Goal: Obtain resource: Download file/media

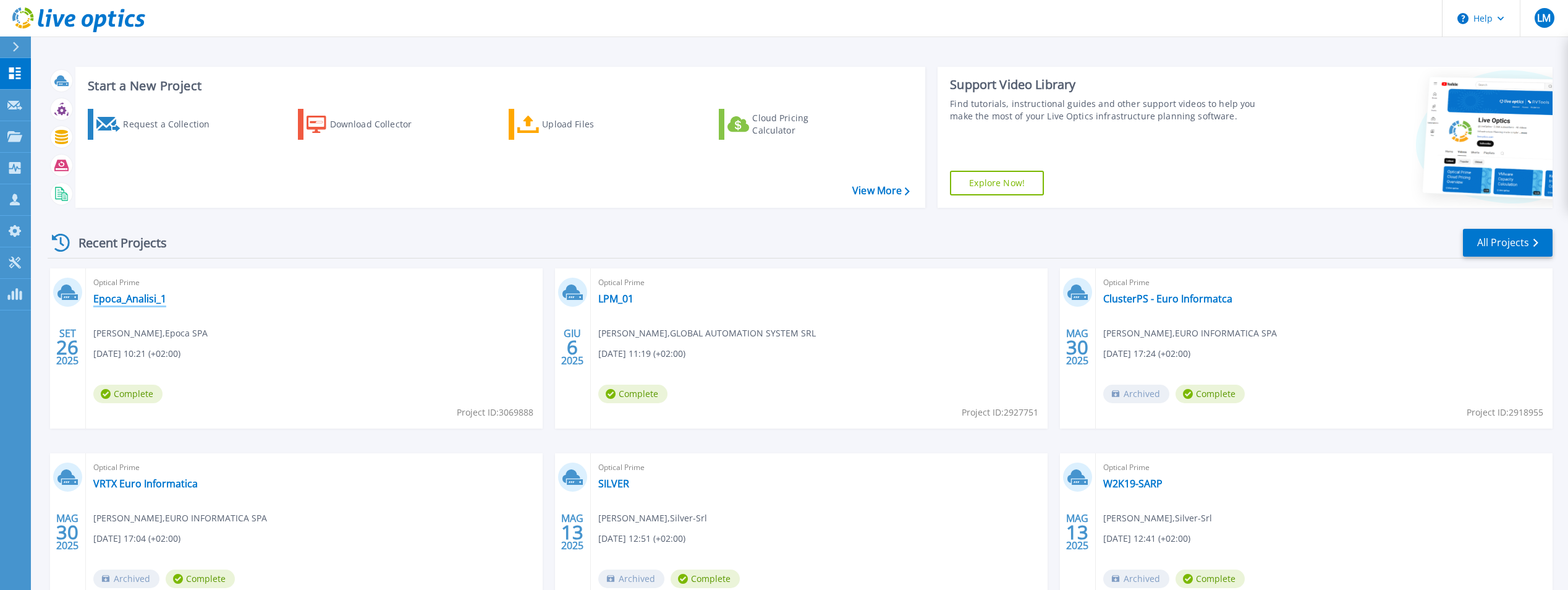
click at [123, 301] on link "Epoca_Analisi_1" at bounding box center [129, 298] width 73 height 12
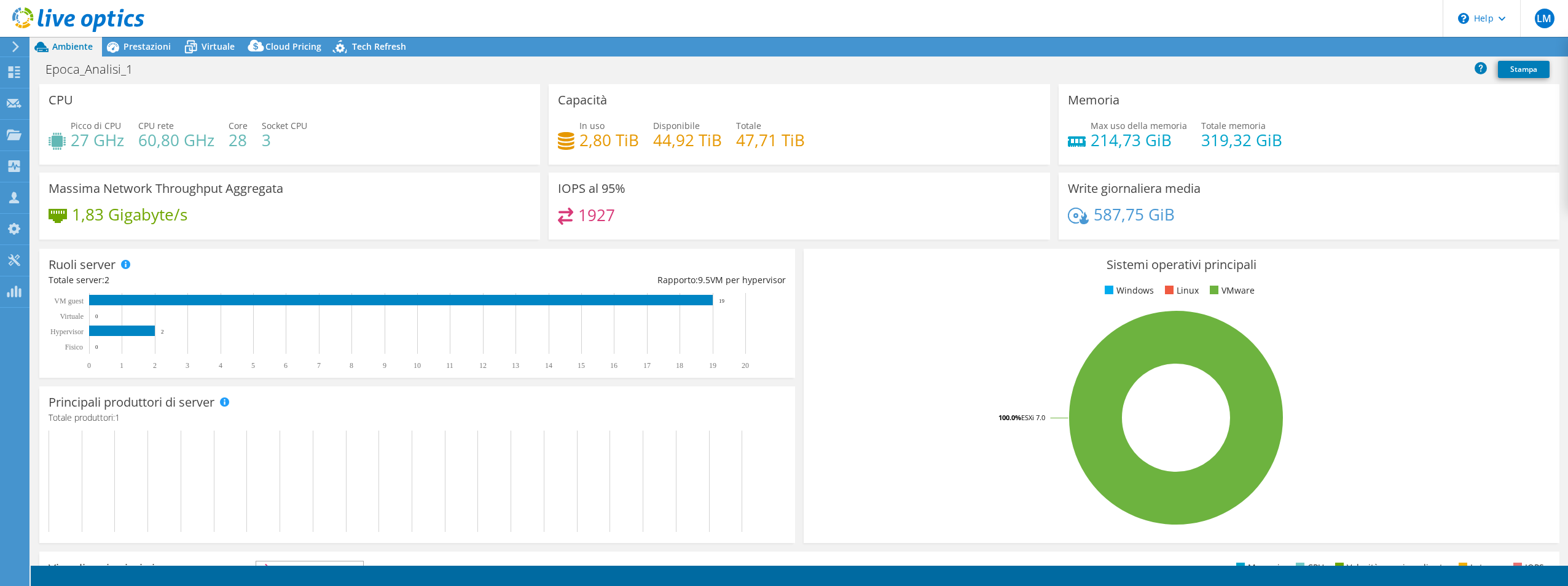
select select "USD"
click at [1460, 45] on link "Esporta" at bounding box center [1468, 47] width 61 height 19
click at [1348, 44] on link "Reports" at bounding box center [1345, 47] width 59 height 19
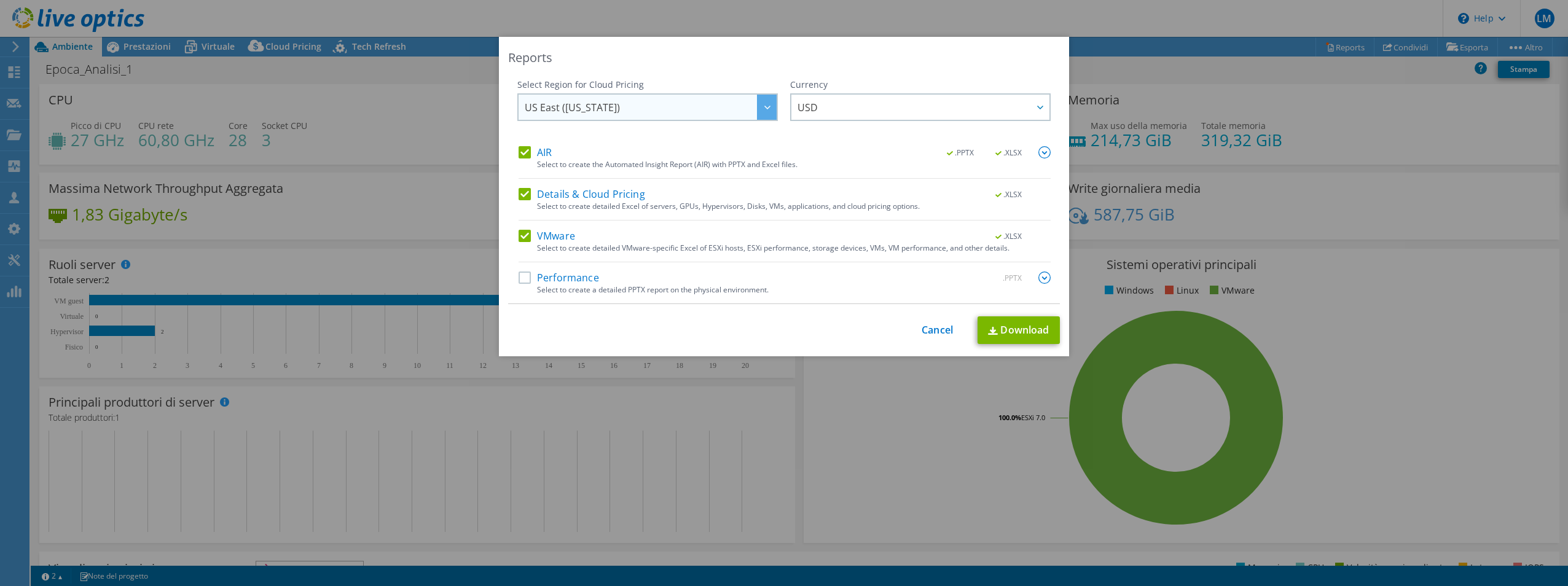
click at [657, 104] on span "US East ([US_STATE])" at bounding box center [651, 107] width 252 height 25
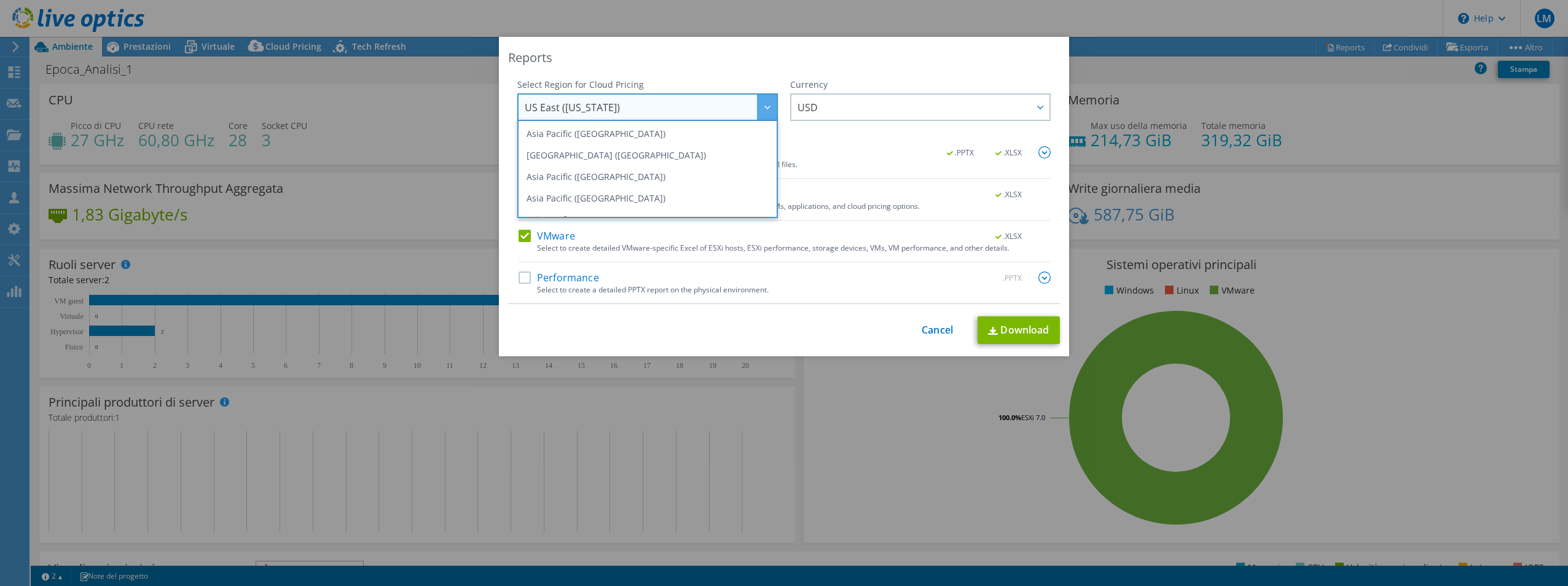
click at [852, 153] on div "AIR .PPTX .XLSX" at bounding box center [785, 154] width 532 height 14
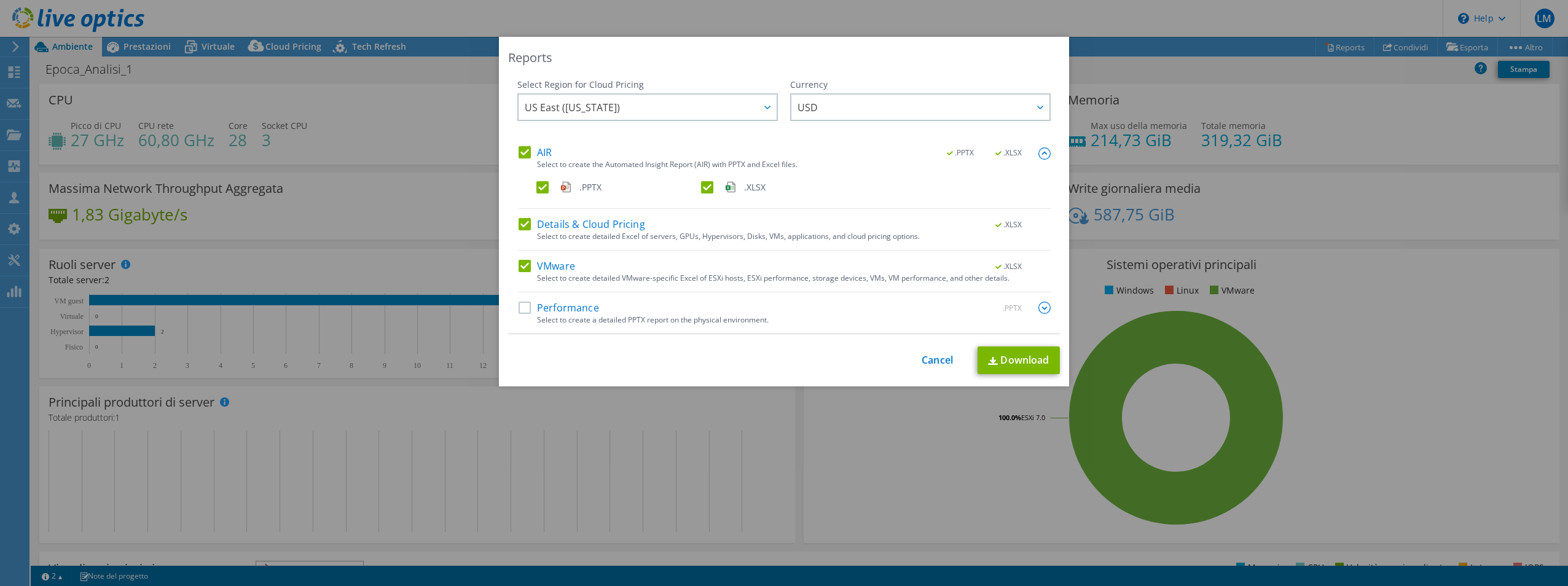
click at [519, 221] on label "Details & Cloud Pricing" at bounding box center [582, 224] width 127 height 12
click at [0, 0] on input "Details & Cloud Pricing" at bounding box center [0, 0] width 0 height 0
click at [519, 150] on label "AIR" at bounding box center [535, 152] width 33 height 12
click at [0, 0] on input "AIR" at bounding box center [0, 0] width 0 height 0
click at [520, 154] on label "AIR" at bounding box center [535, 152] width 33 height 12
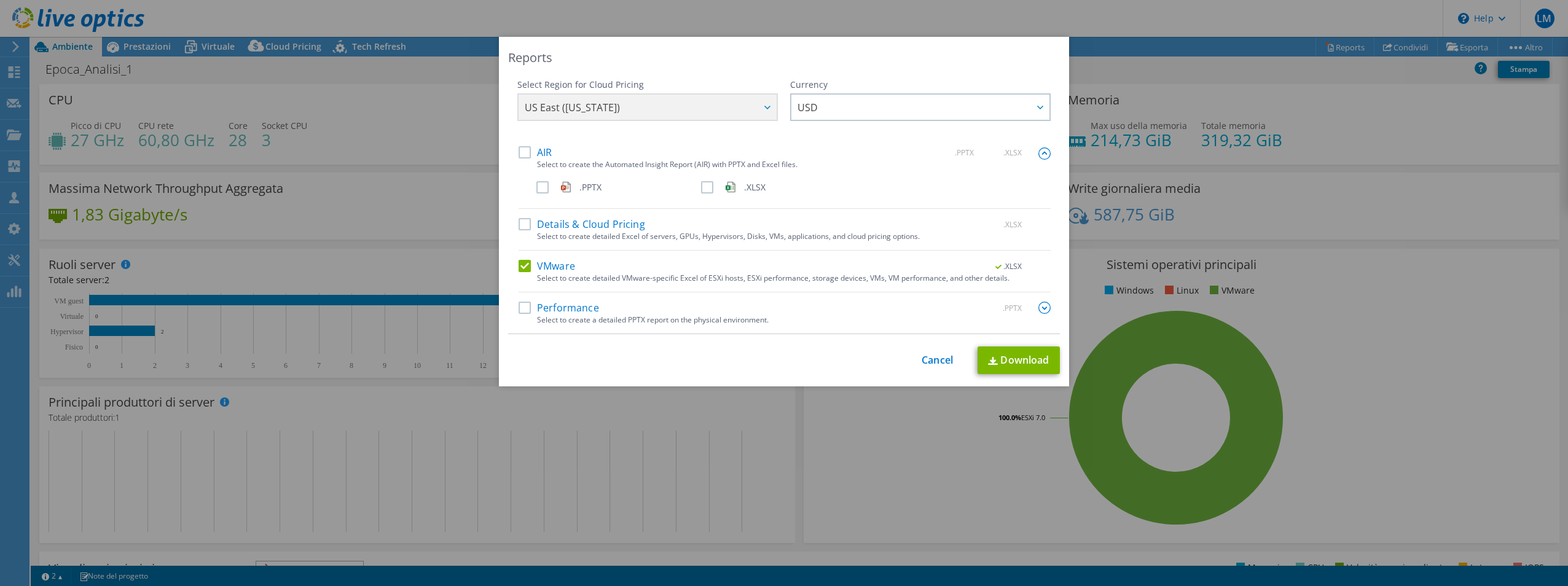
click at [0, 0] on input "AIR" at bounding box center [0, 0] width 0 height 0
click at [767, 106] on div at bounding box center [766, 107] width 20 height 25
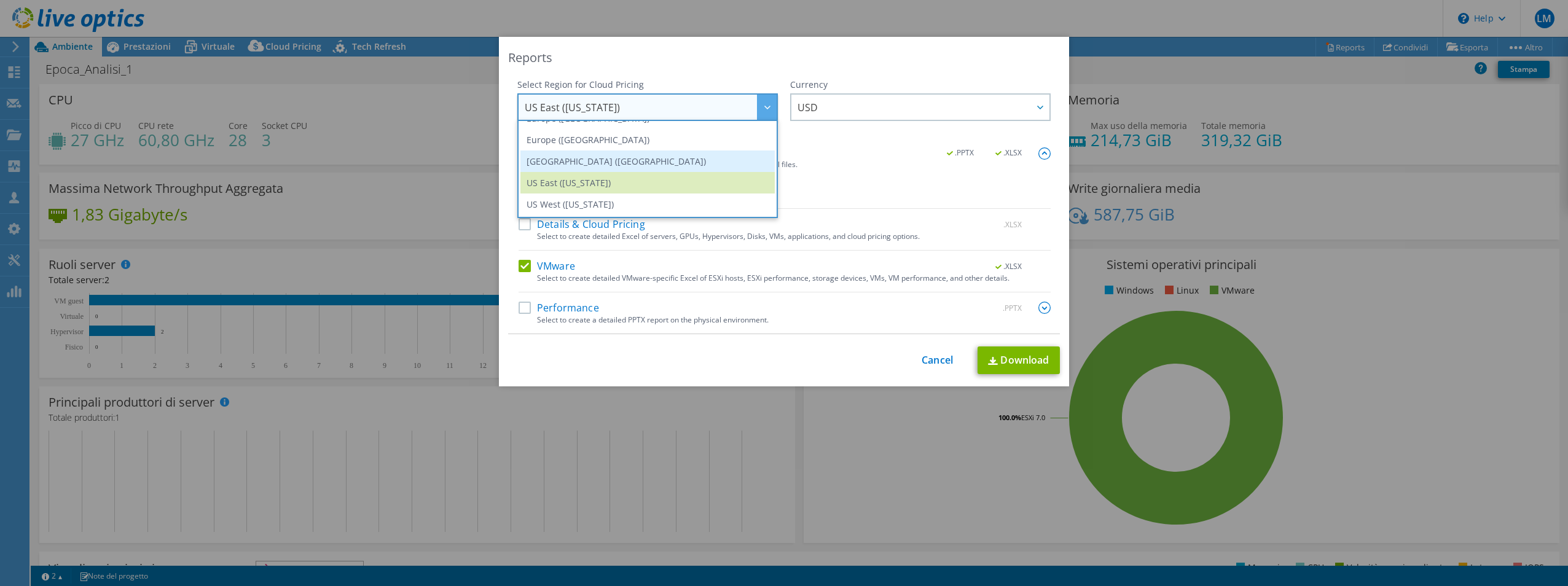
scroll to position [104, 0]
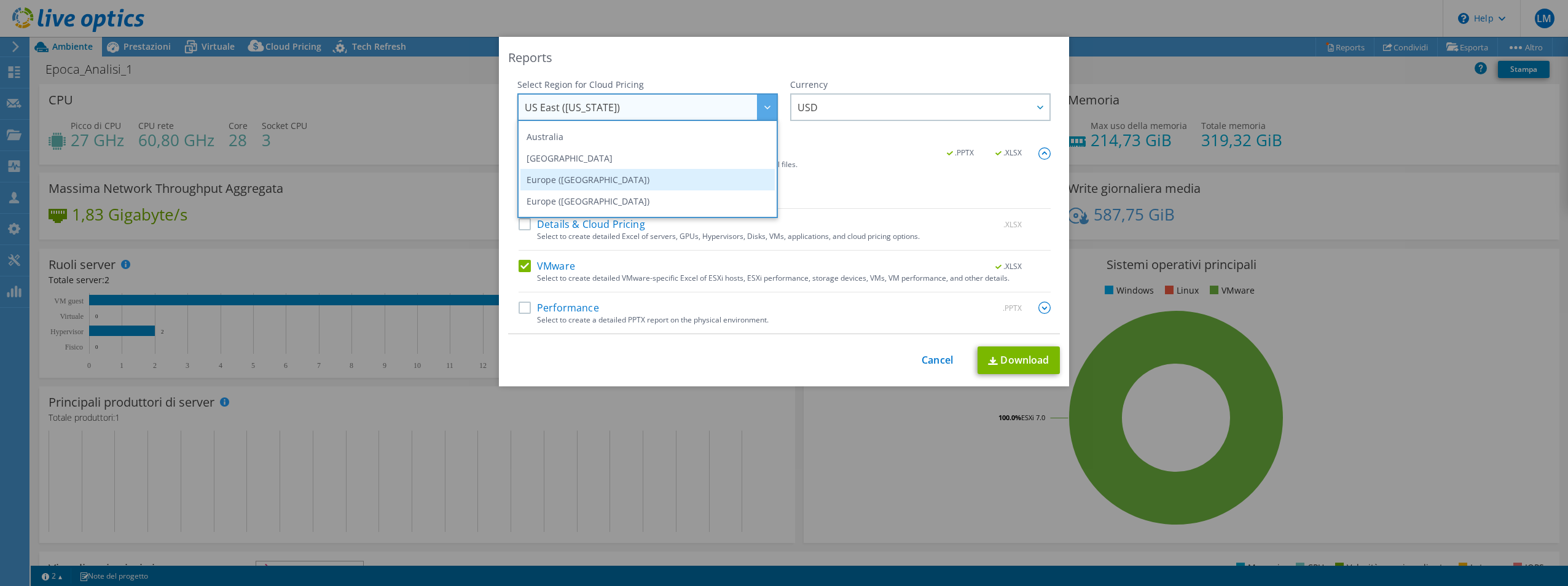
click at [647, 174] on li "Europe ([GEOGRAPHIC_DATA])" at bounding box center [647, 179] width 254 height 21
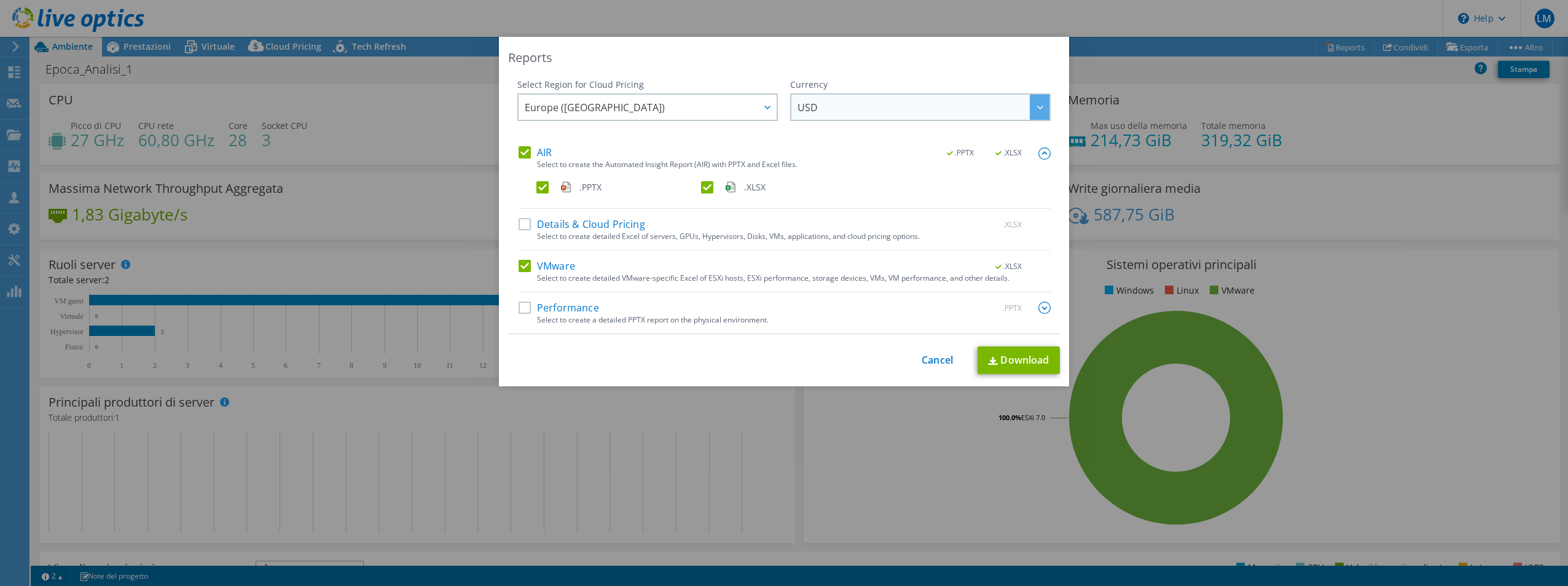
click at [891, 107] on span "USD" at bounding box center [923, 107] width 252 height 25
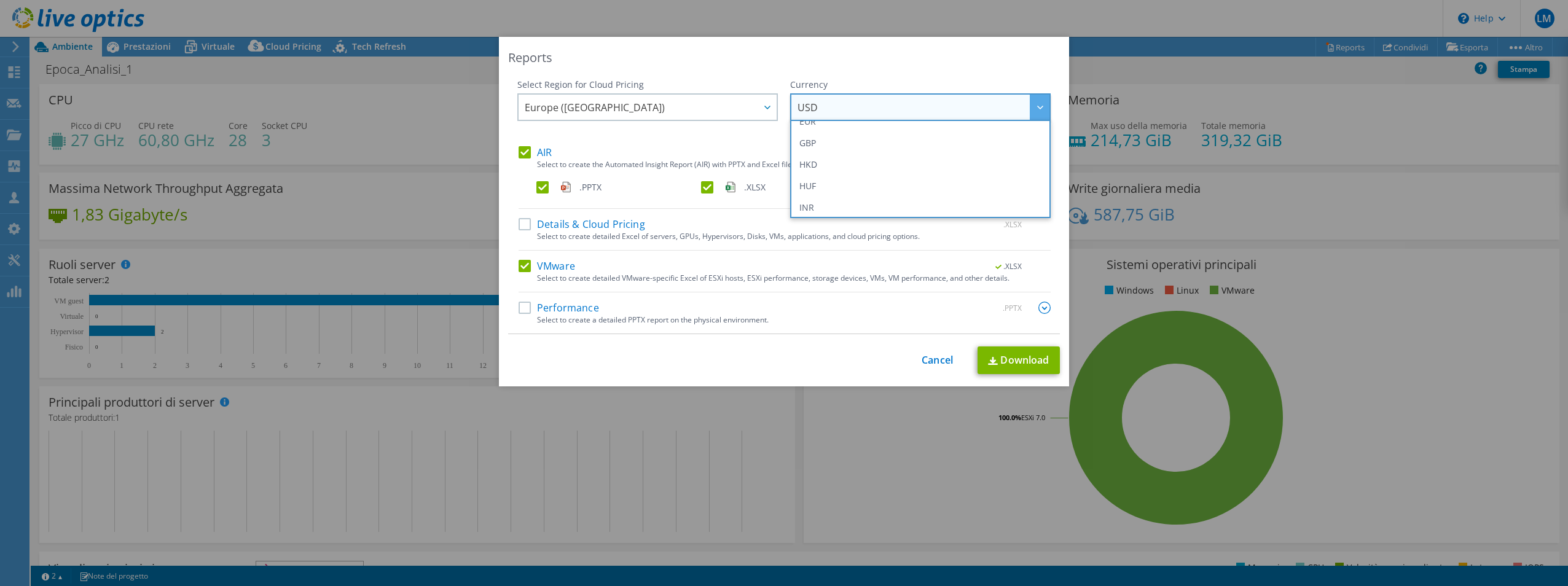
scroll to position [123, 0]
click at [844, 192] on li "EUR" at bounding box center [920, 182] width 254 height 21
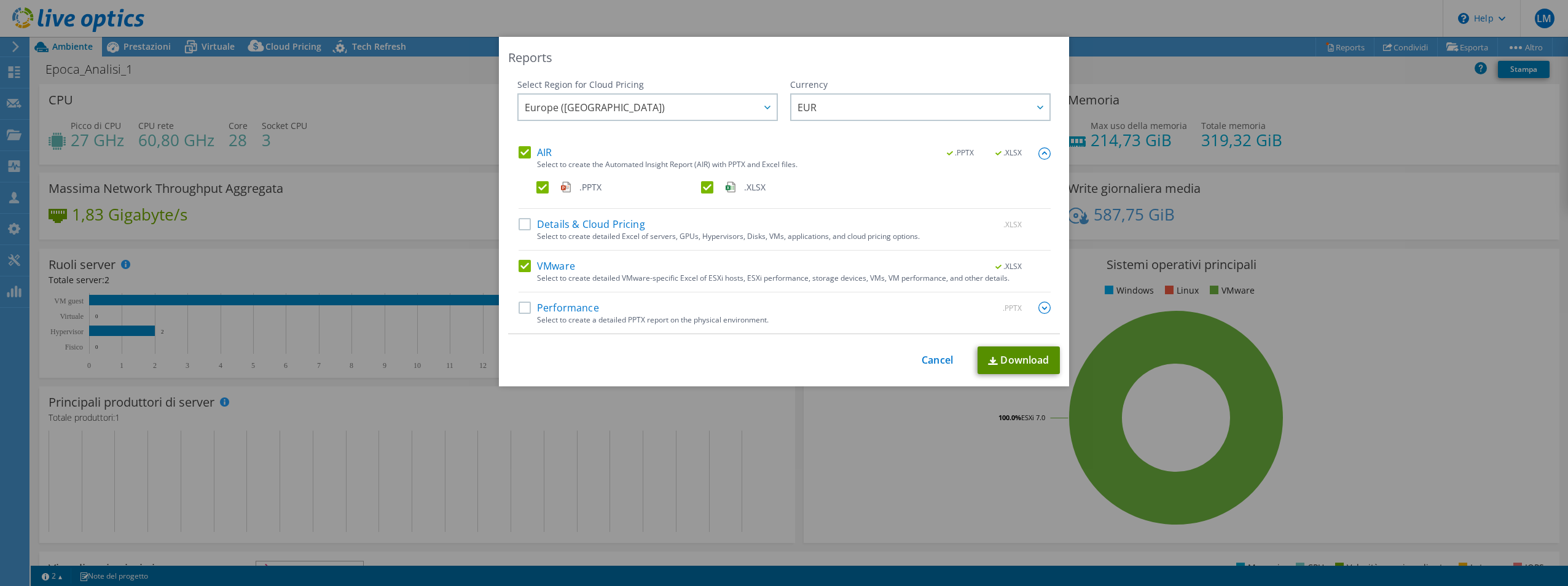
click at [1030, 368] on link "Download" at bounding box center [1018, 360] width 82 height 28
click at [942, 365] on link "Cancel" at bounding box center [937, 360] width 31 height 12
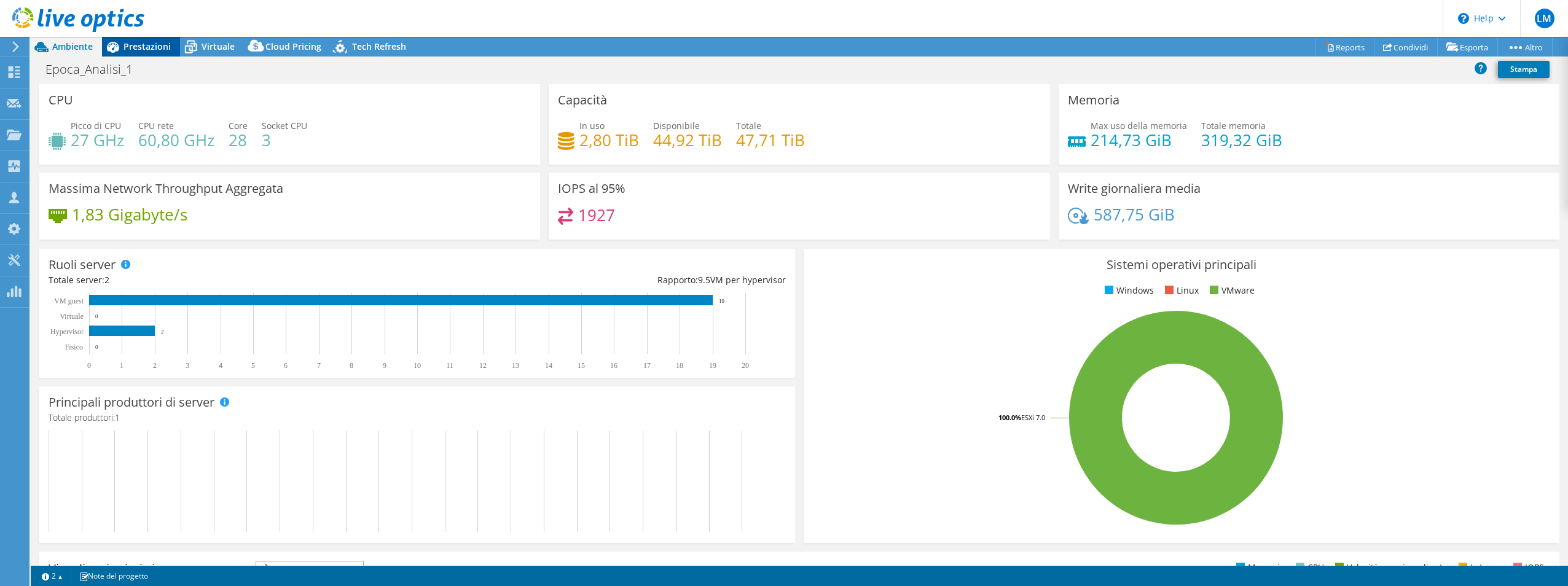
click at [149, 49] on span "Prestazioni" at bounding box center [147, 46] width 47 height 12
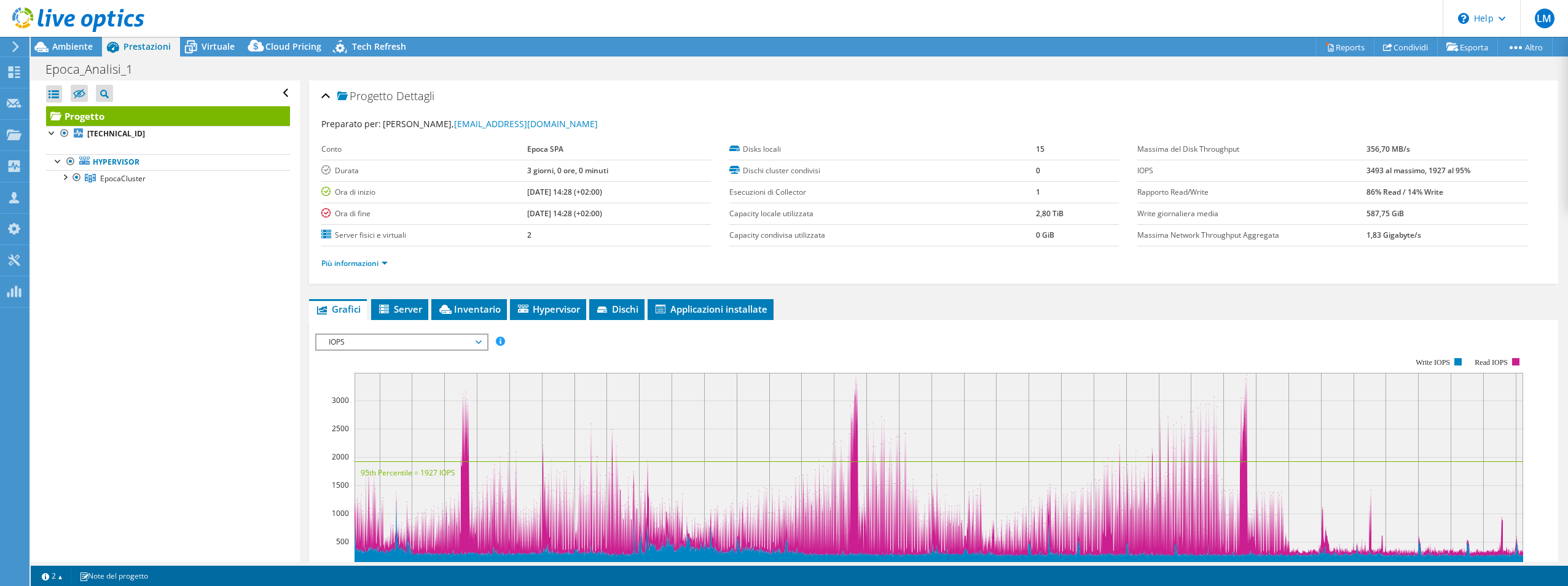
click at [477, 342] on span "IOPS" at bounding box center [402, 342] width 158 height 15
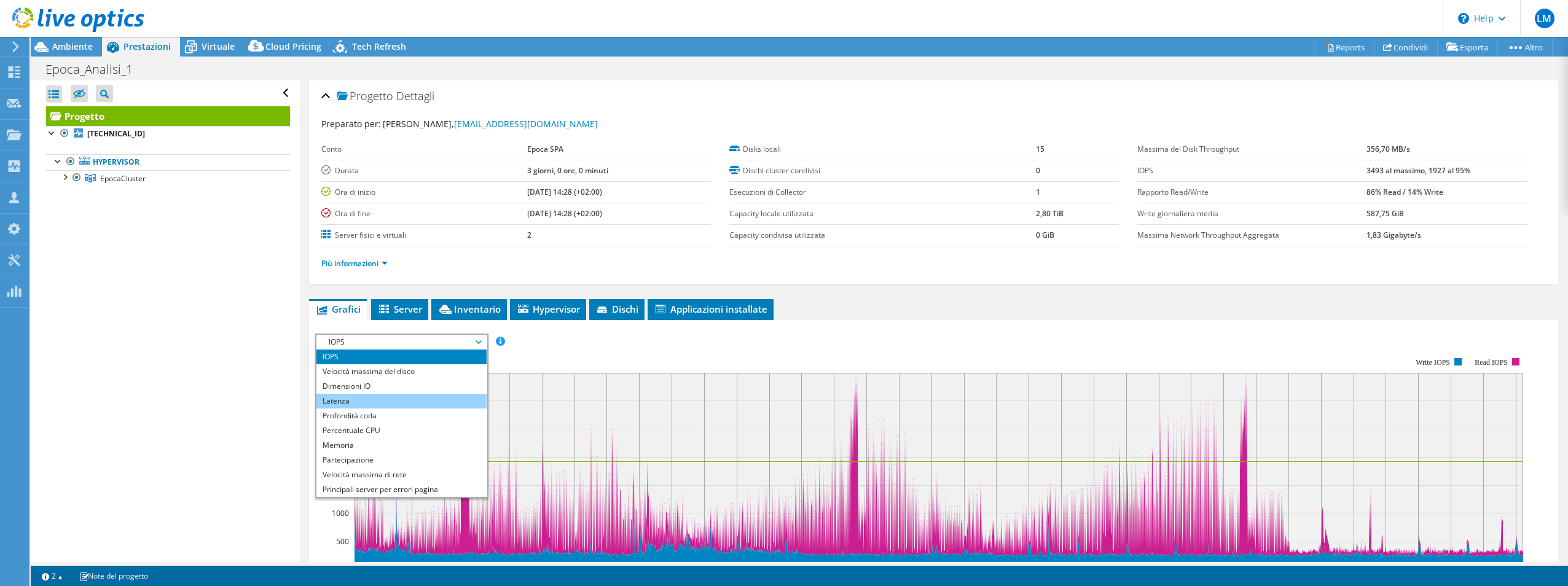
click at [393, 402] on li "Latenza" at bounding box center [402, 400] width 171 height 15
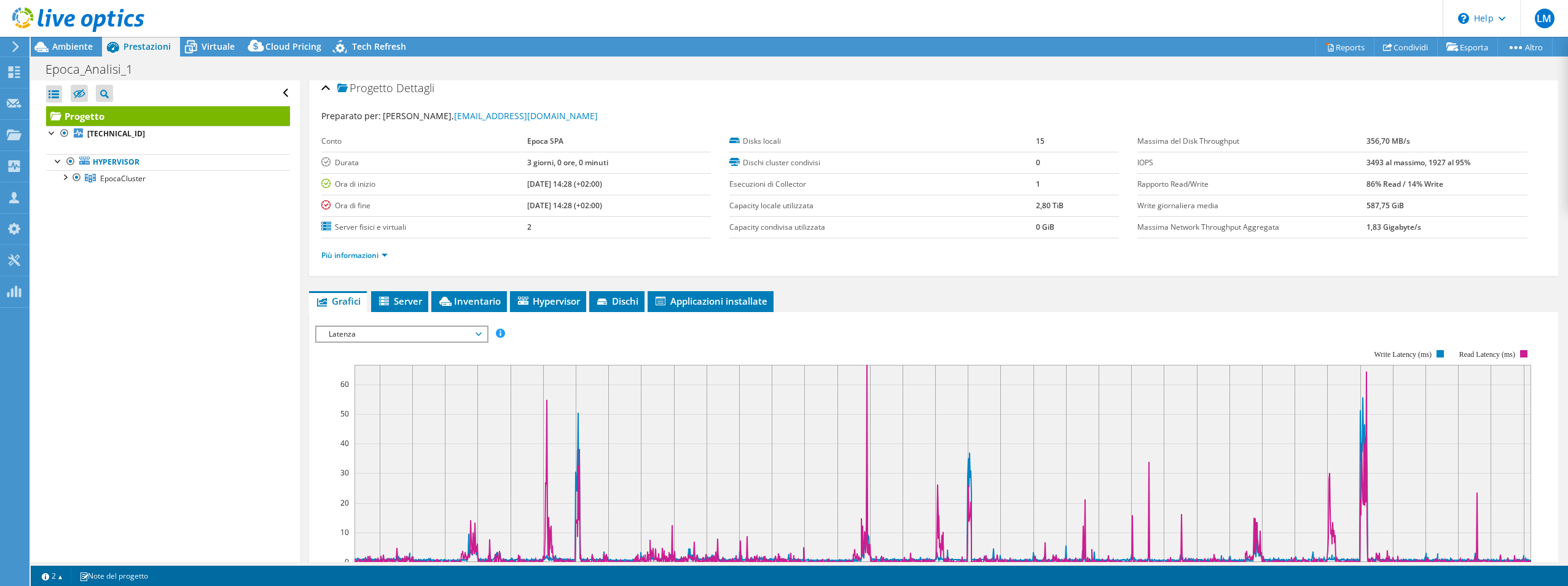
scroll to position [0, 0]
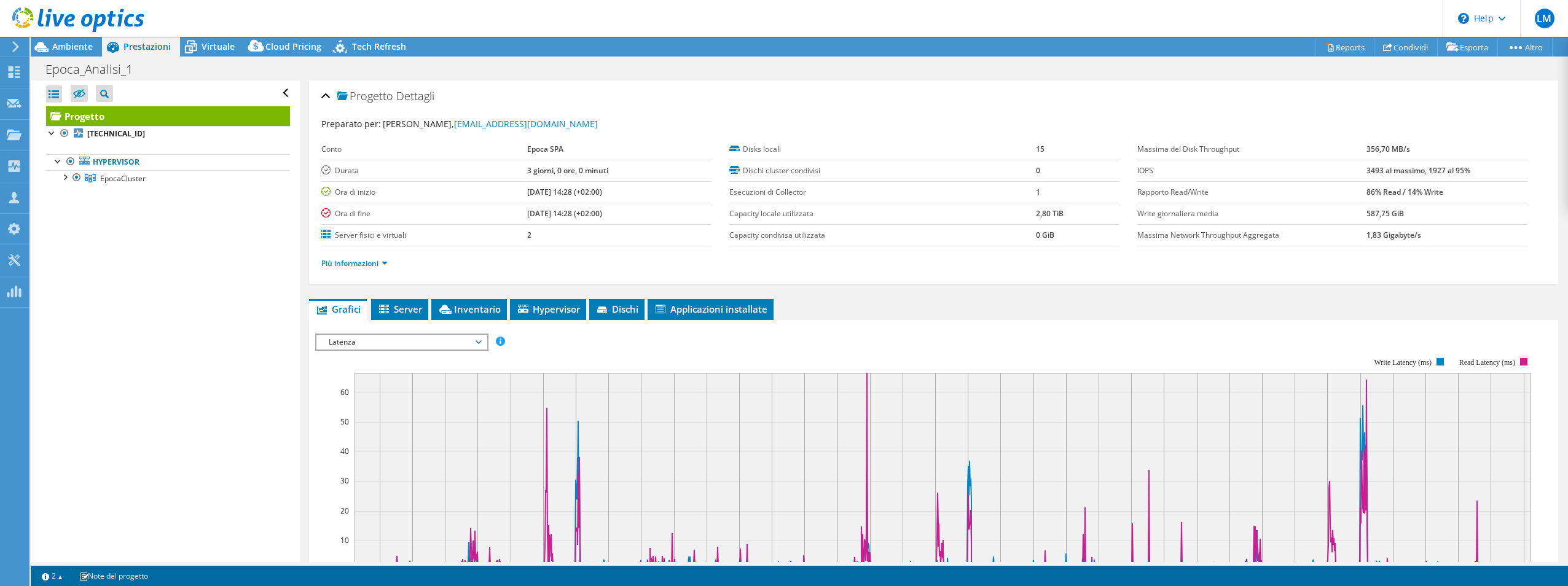
click at [450, 342] on span "Latenza" at bounding box center [402, 342] width 158 height 15
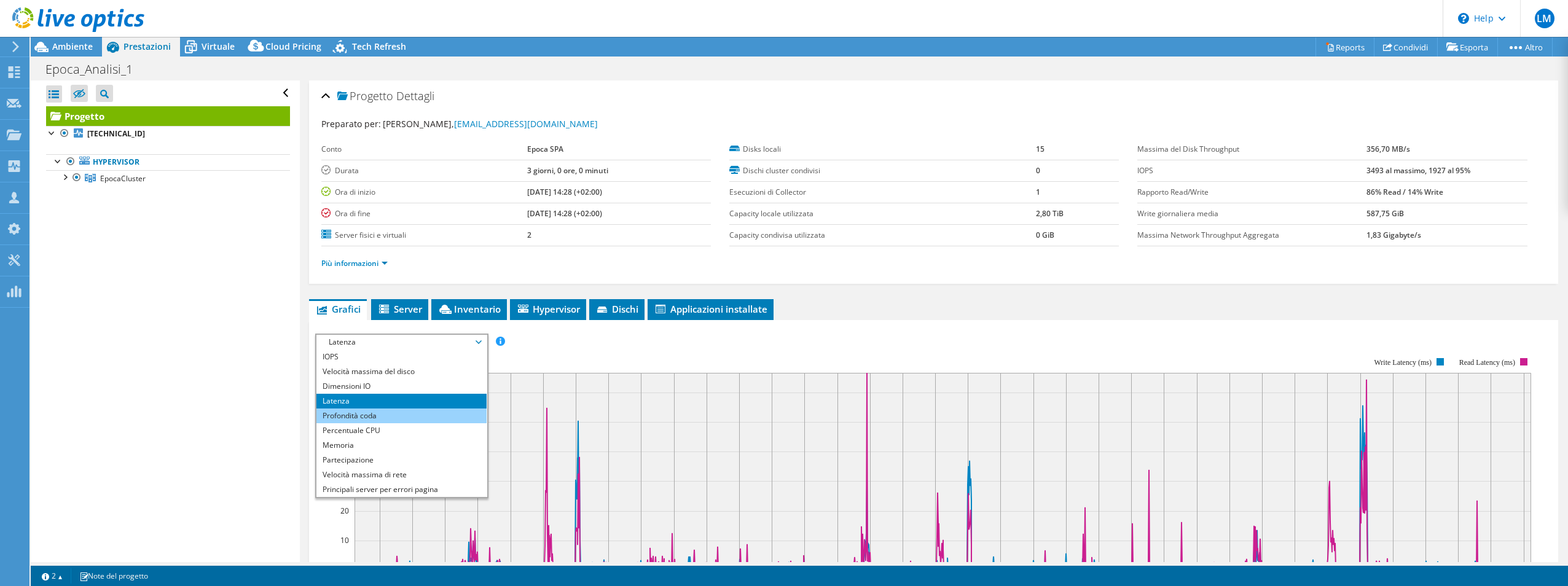
click at [410, 420] on li "Profondità coda" at bounding box center [402, 416] width 171 height 15
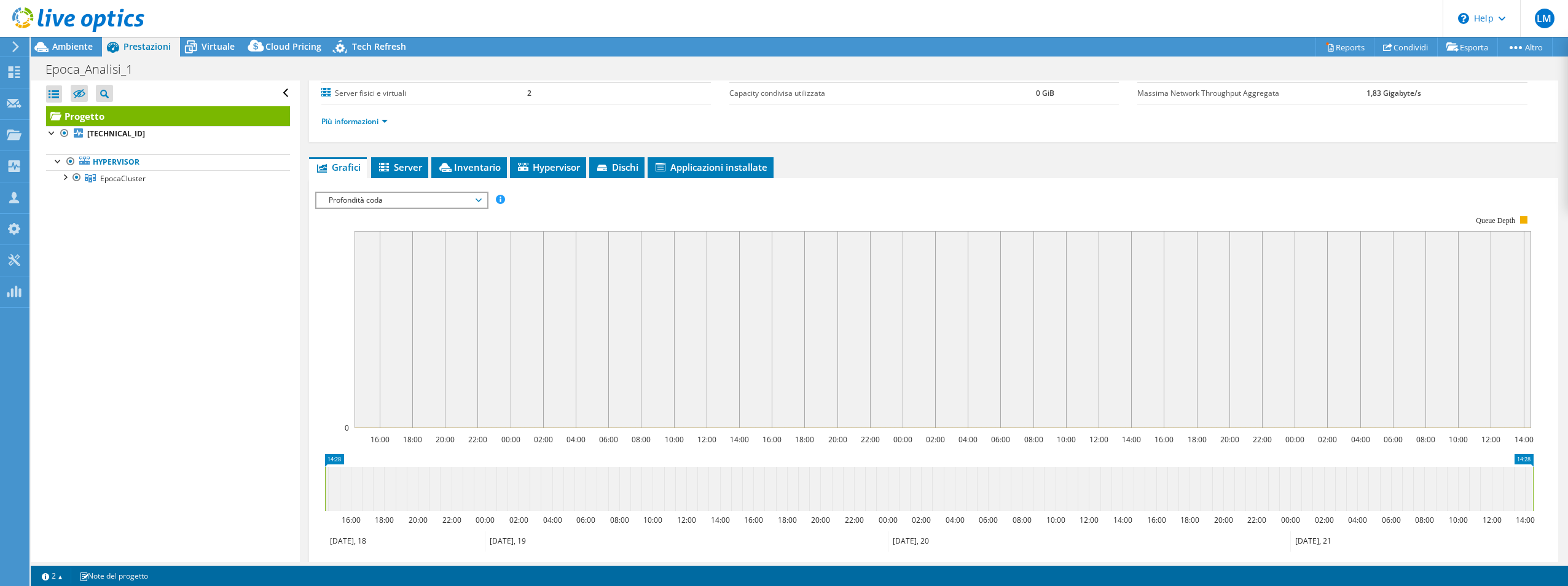
scroll to position [123, 0]
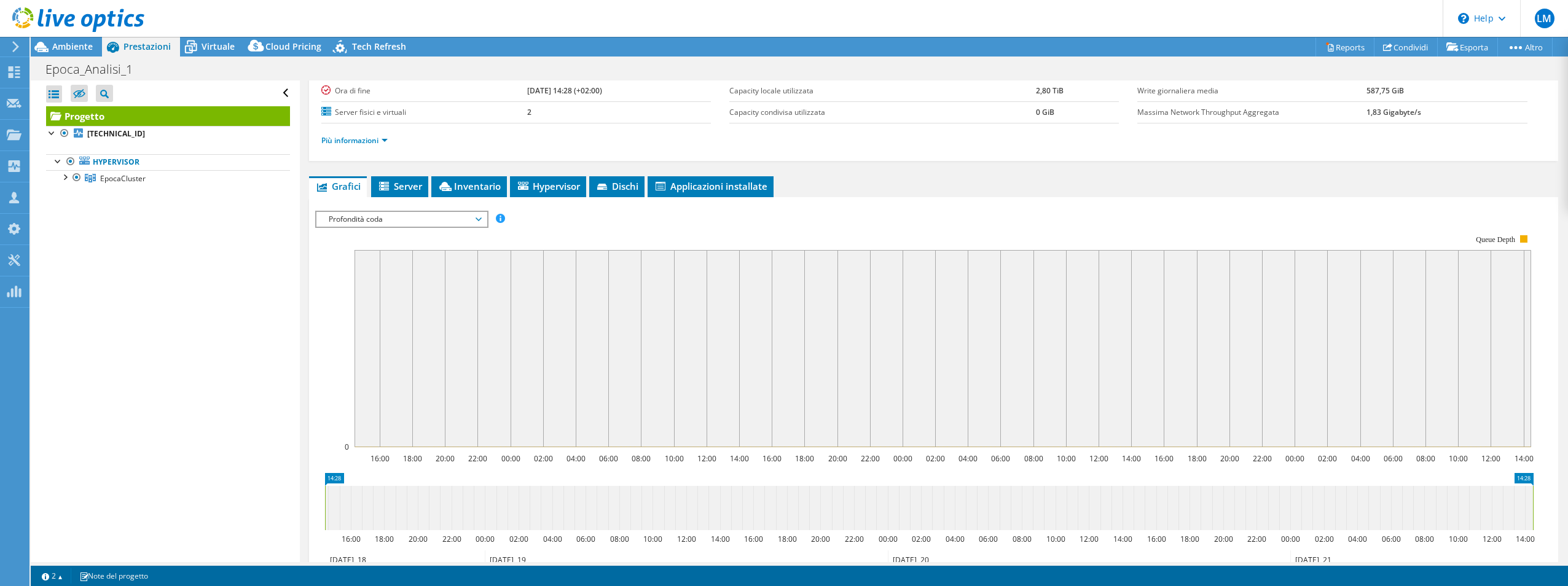
click at [449, 219] on span "Profondità coda" at bounding box center [402, 219] width 158 height 15
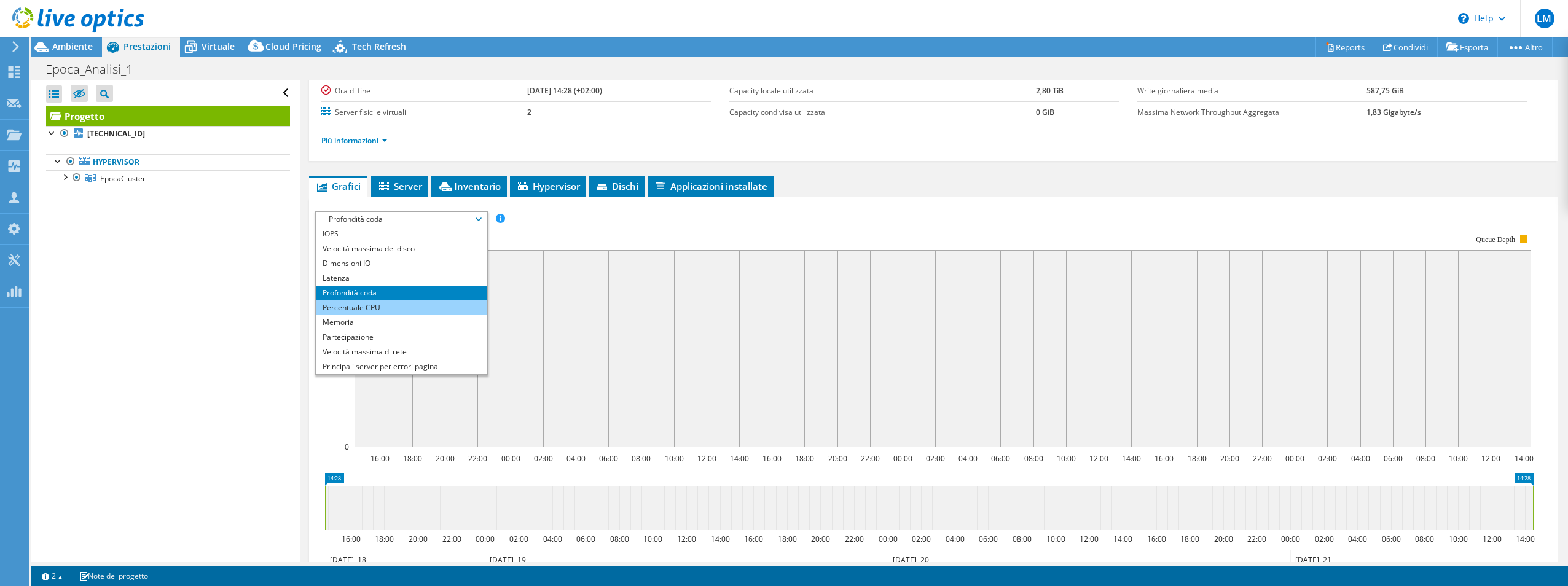
click at [420, 305] on li "Percentuale CPU" at bounding box center [402, 307] width 171 height 15
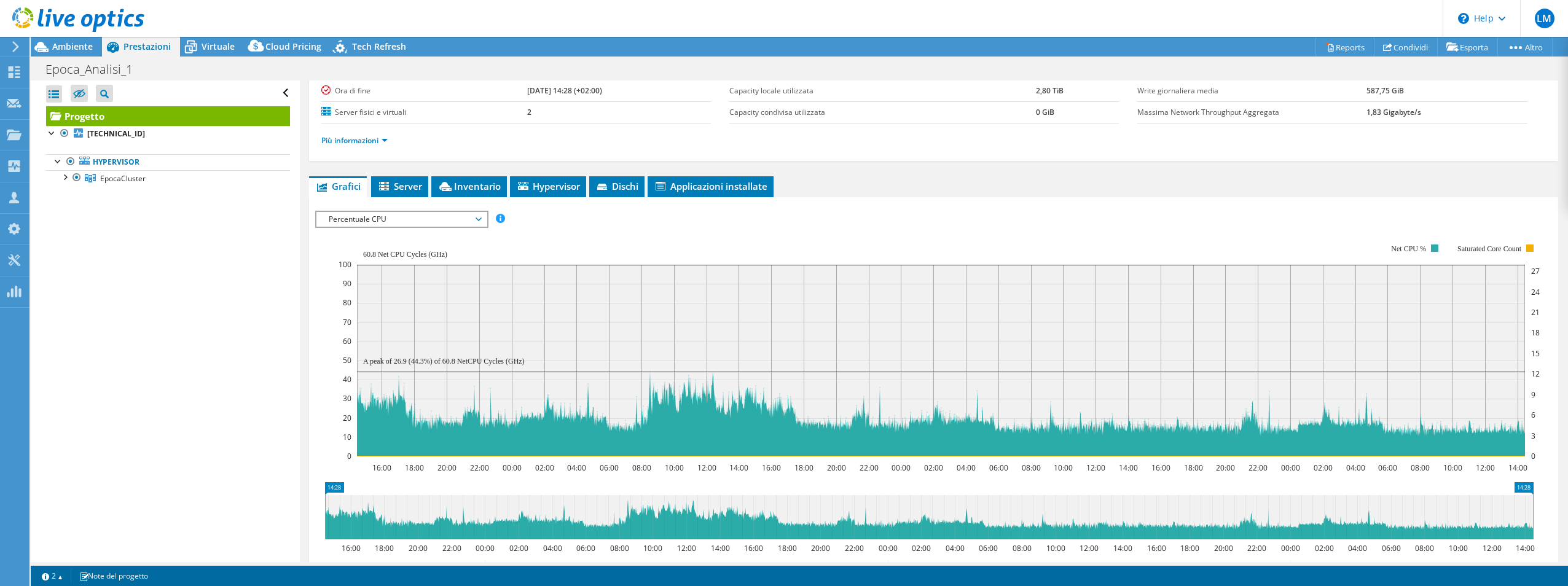
click at [426, 218] on span "Percentuale CPU" at bounding box center [402, 219] width 158 height 15
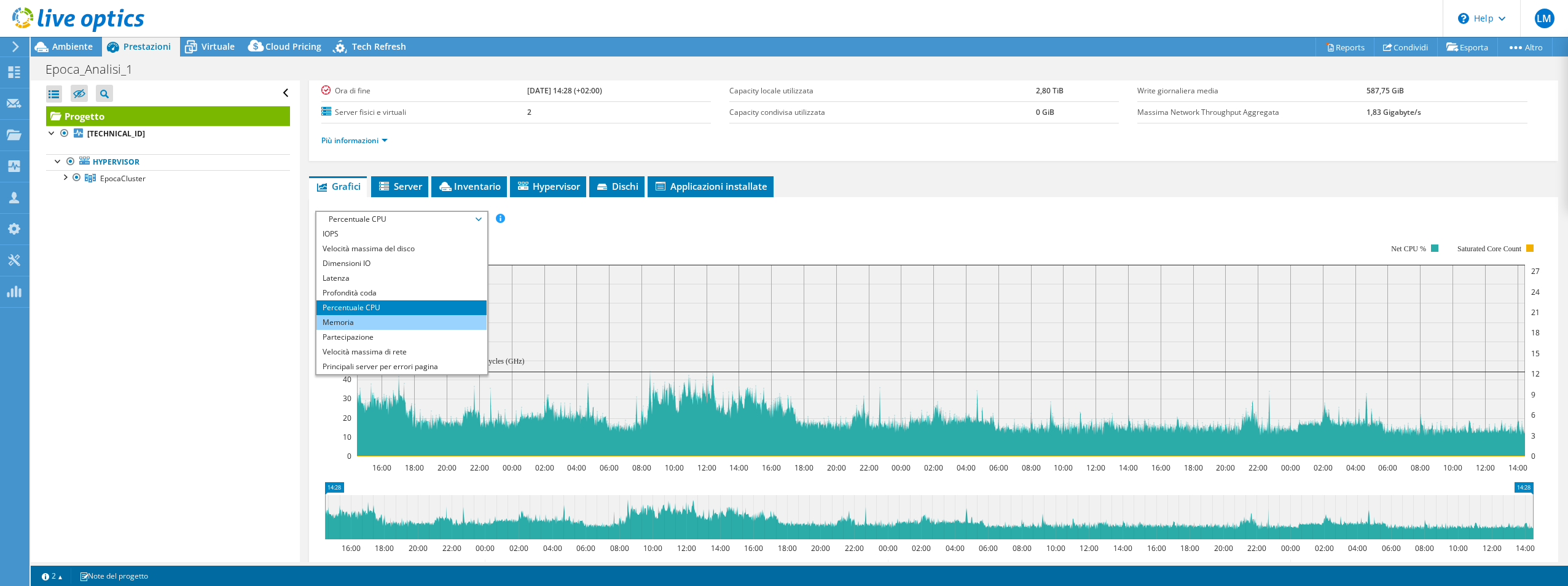
click at [378, 317] on li "Memoria" at bounding box center [402, 322] width 171 height 15
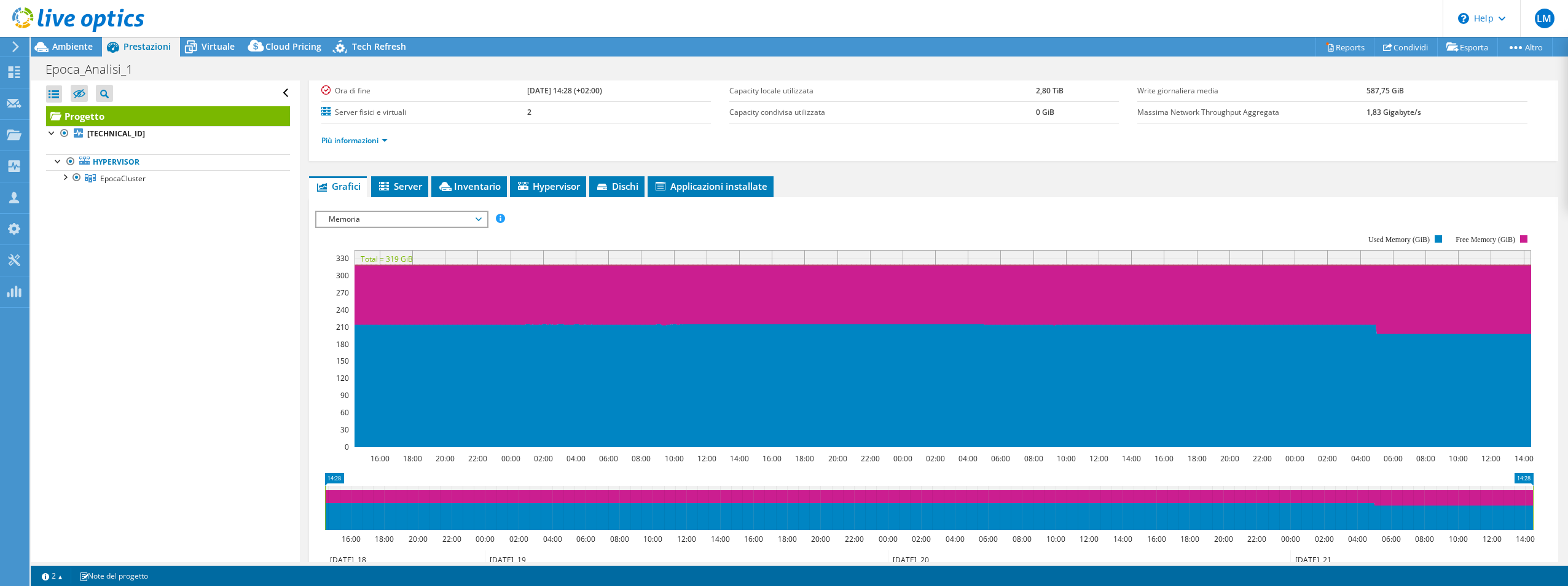
click at [425, 219] on span "Memoria" at bounding box center [402, 219] width 158 height 15
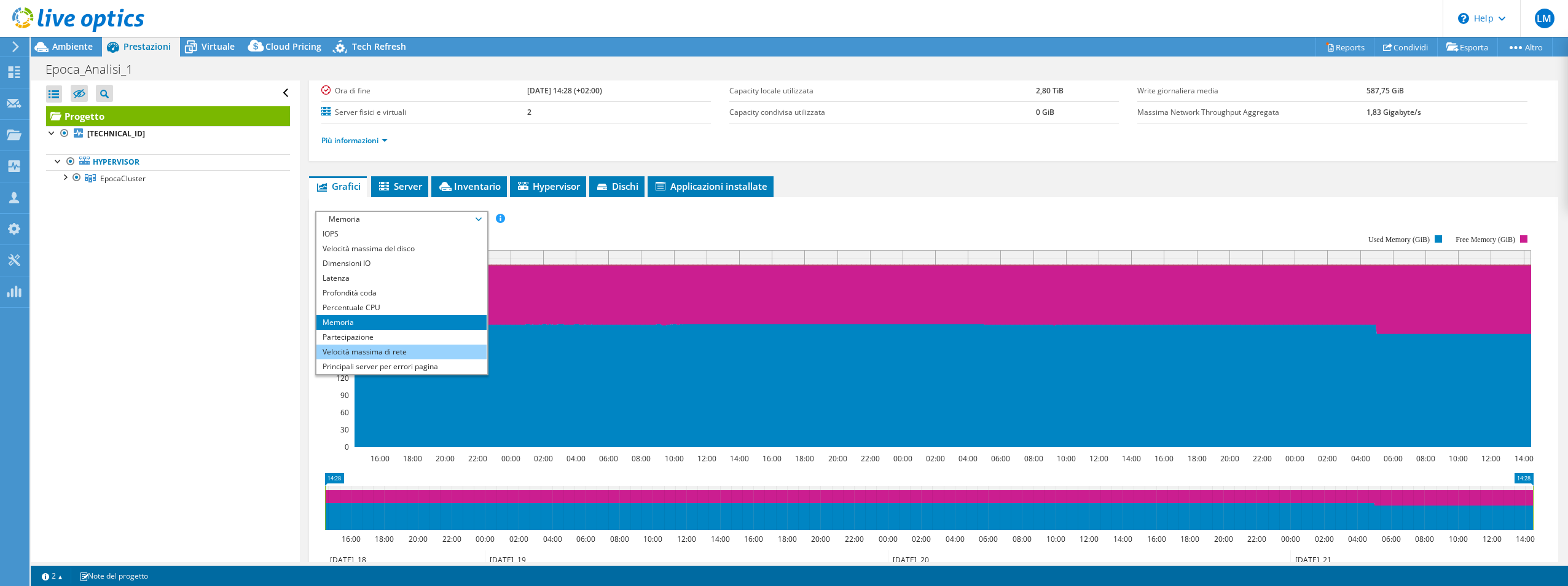
click at [443, 348] on li "Velocità massima di rete" at bounding box center [402, 352] width 171 height 15
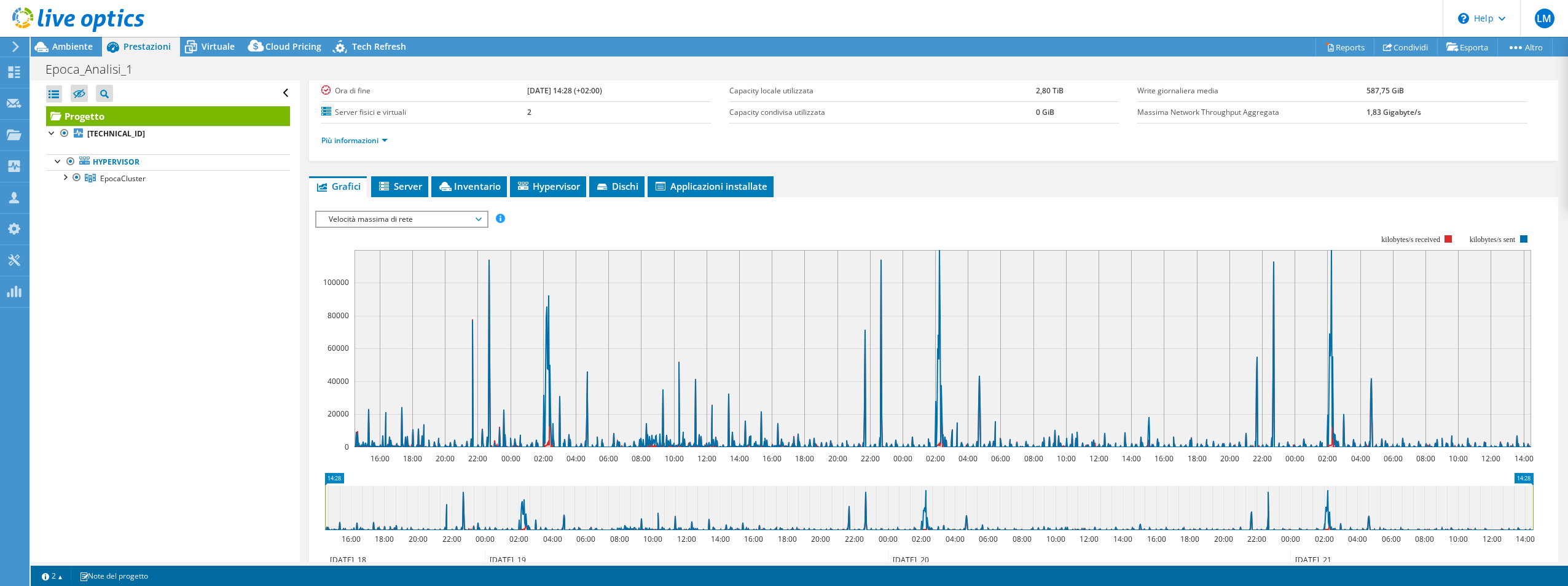
click at [458, 220] on span "Velocità massima di rete" at bounding box center [402, 219] width 158 height 15
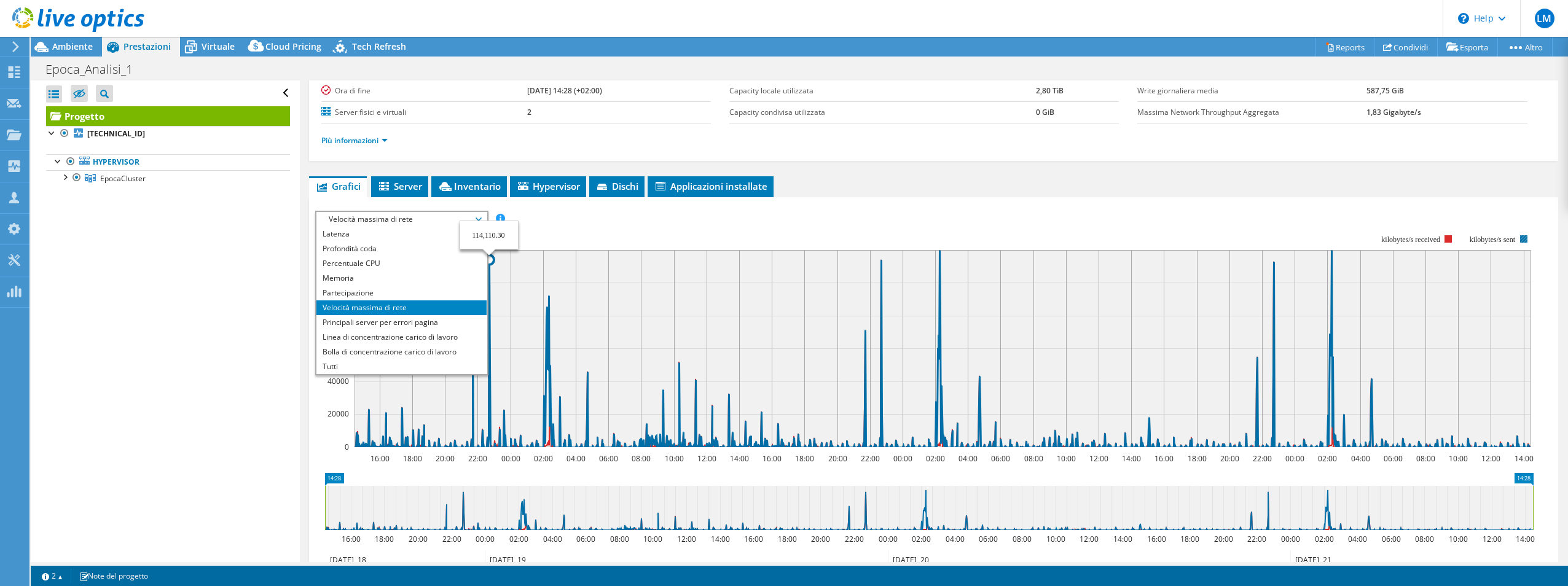
scroll to position [0, 0]
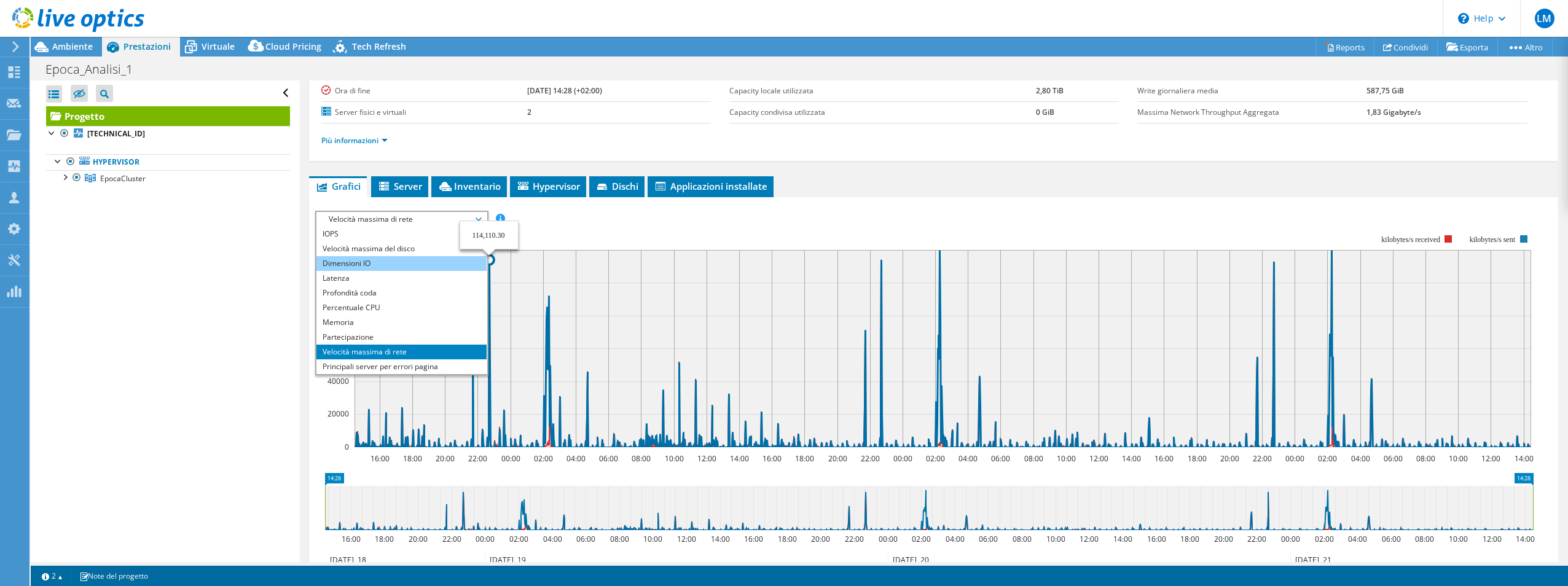
click at [371, 260] on li "Dimensioni IO" at bounding box center [402, 264] width 171 height 15
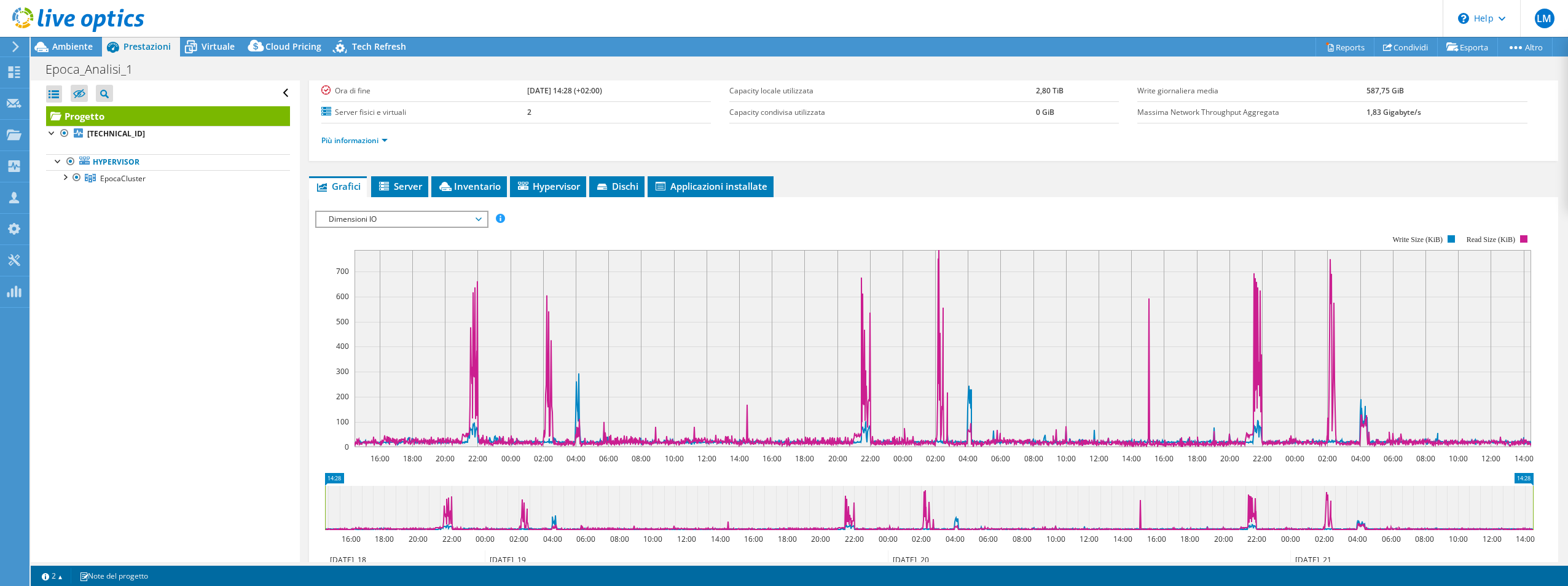
click at [414, 221] on span "Dimensioni IO" at bounding box center [402, 219] width 158 height 15
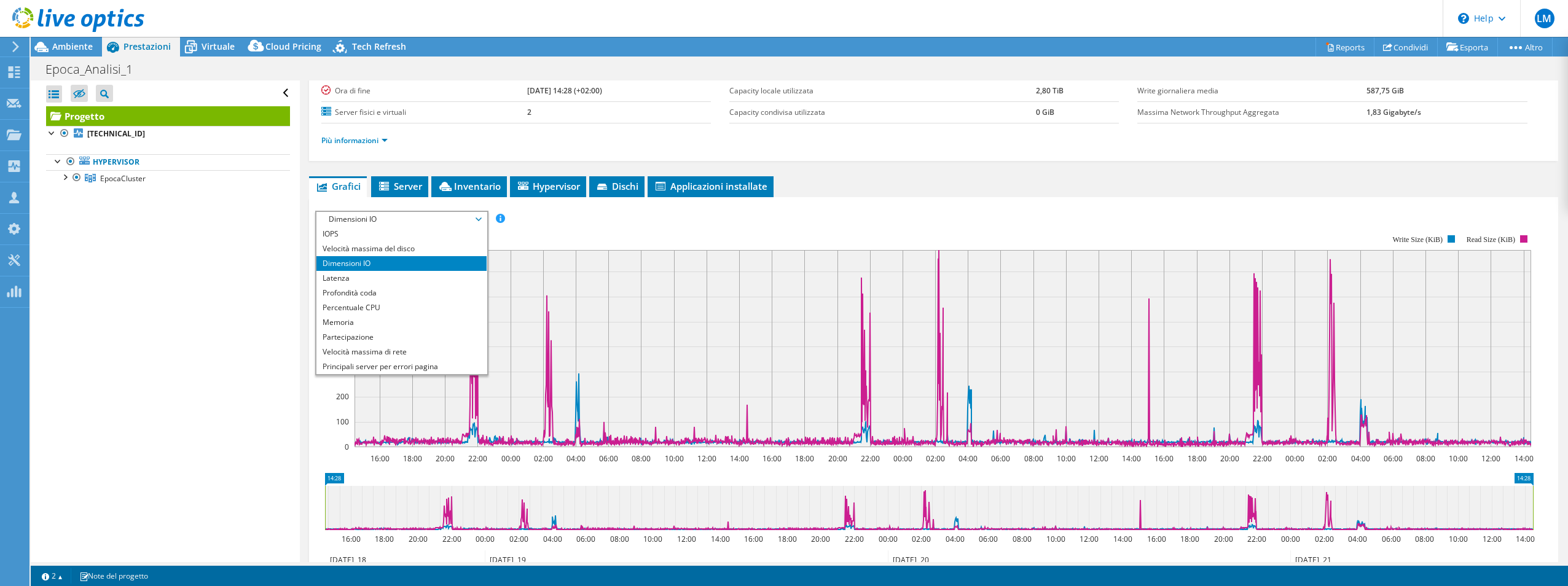
click at [549, 237] on rect at bounding box center [924, 341] width 1218 height 246
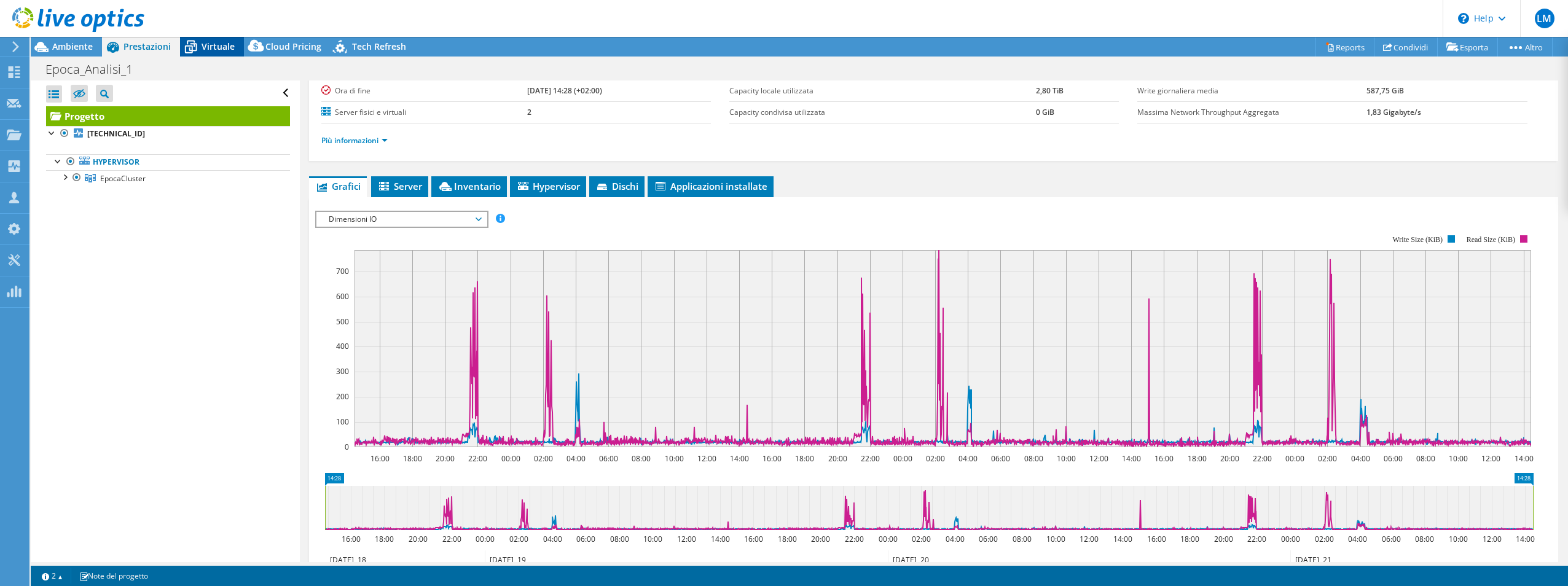
click at [221, 48] on span "Virtuale" at bounding box center [218, 46] width 33 height 12
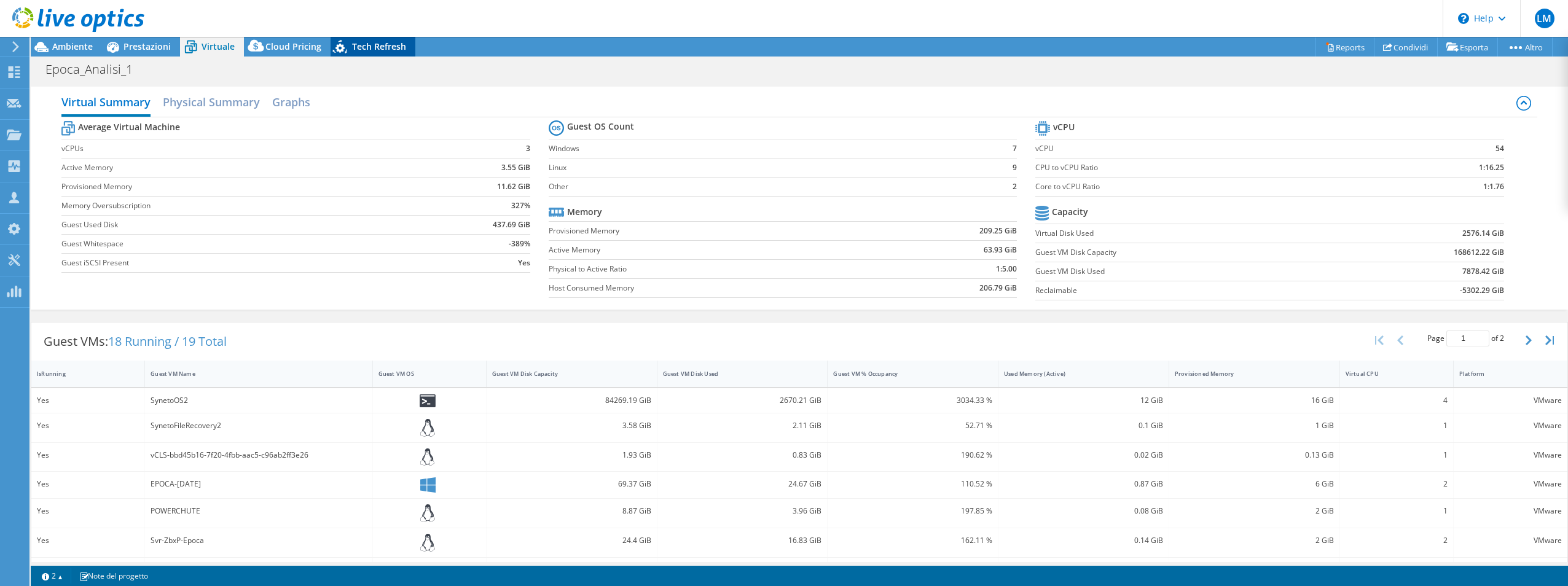
click at [360, 50] on span "Tech Refresh" at bounding box center [379, 46] width 54 height 12
